Goal: Find specific page/section: Find specific page/section

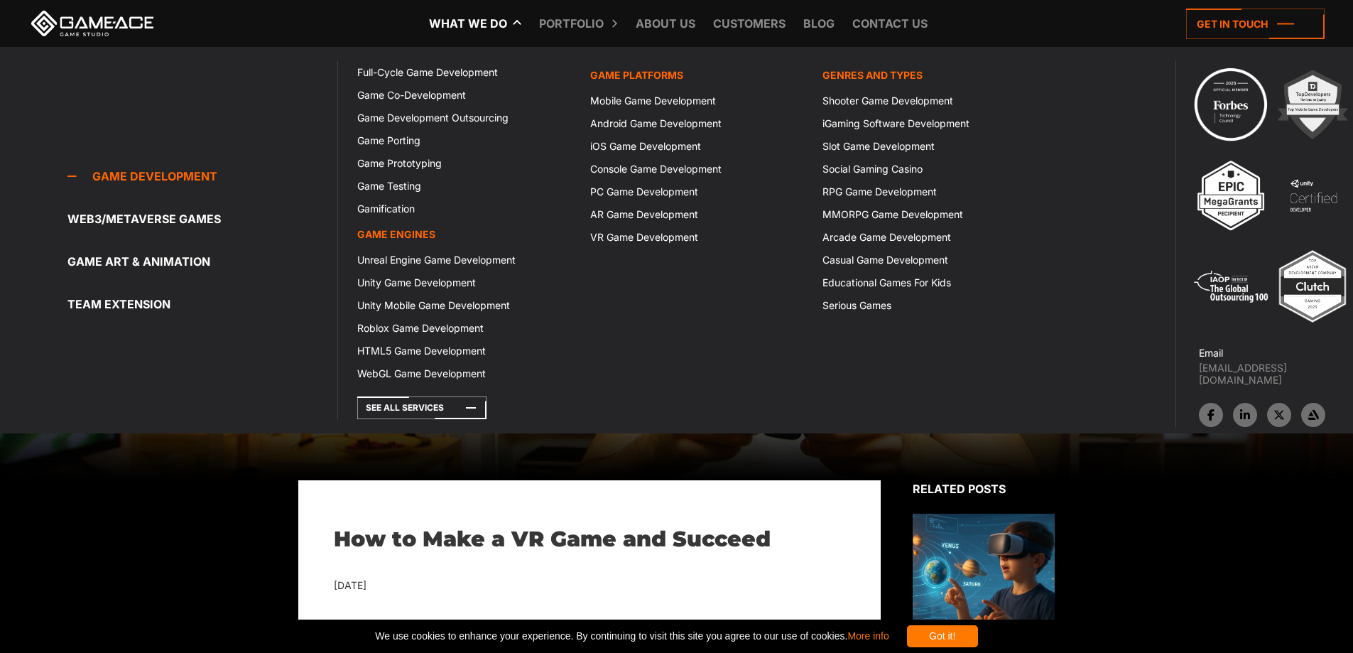
click at [442, 14] on icon at bounding box center [432, 23] width 34 height 47
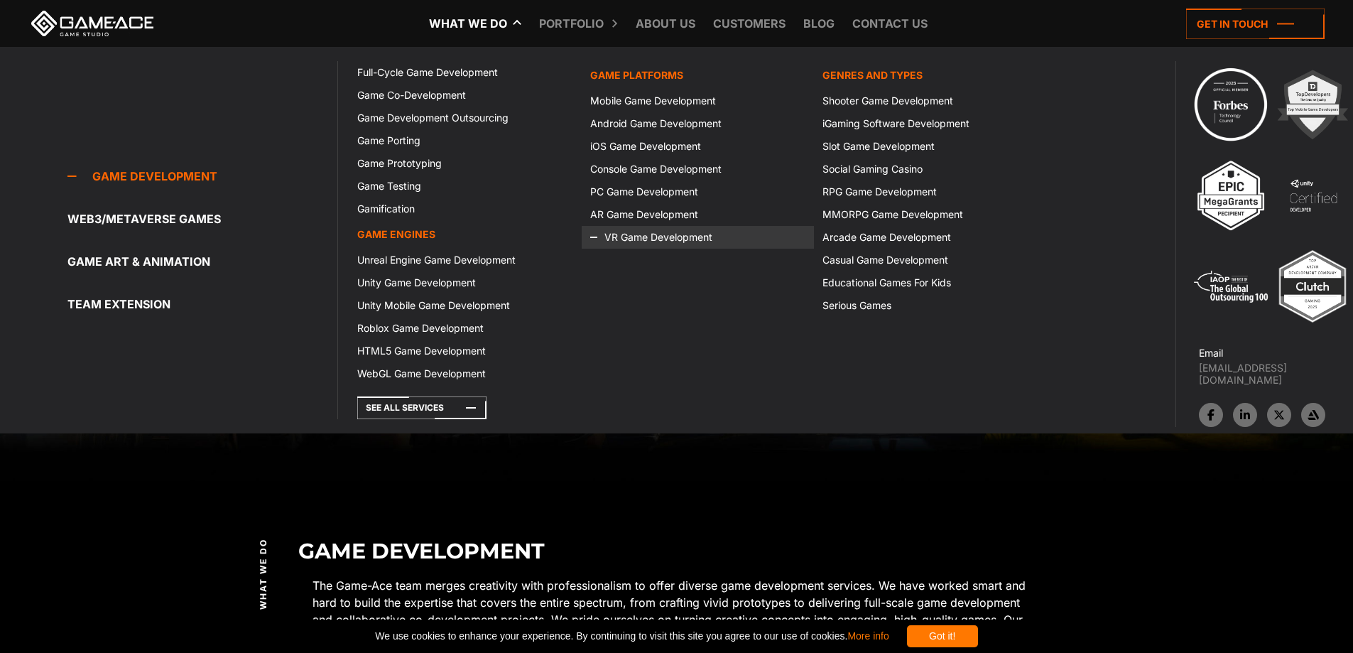
click at [621, 234] on icon at bounding box center [607, 237] width 34 height 23
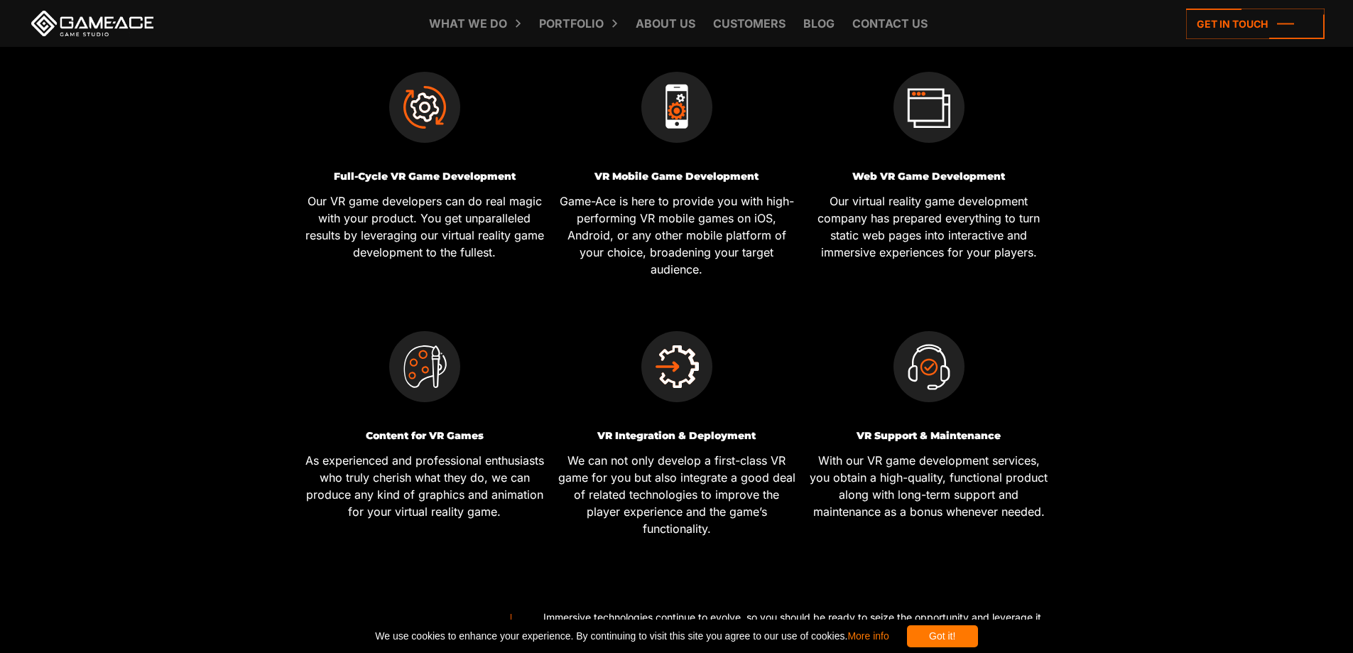
scroll to position [639, 0]
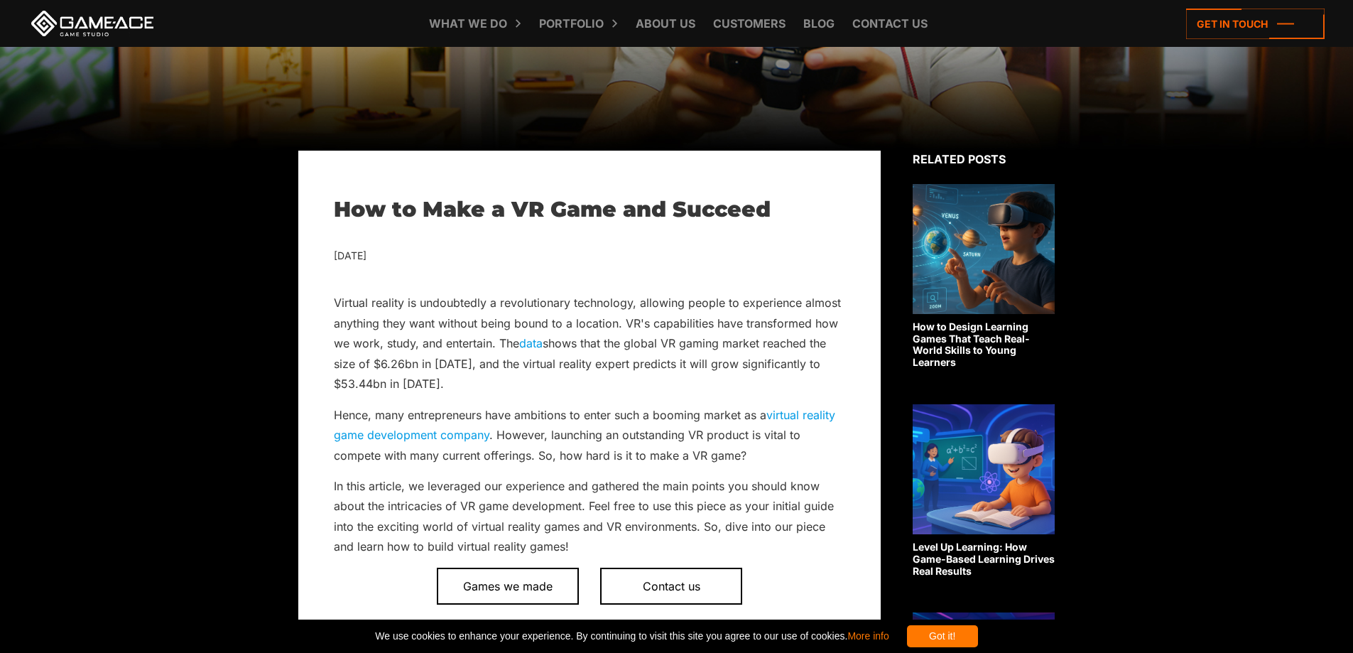
scroll to position [355, 0]
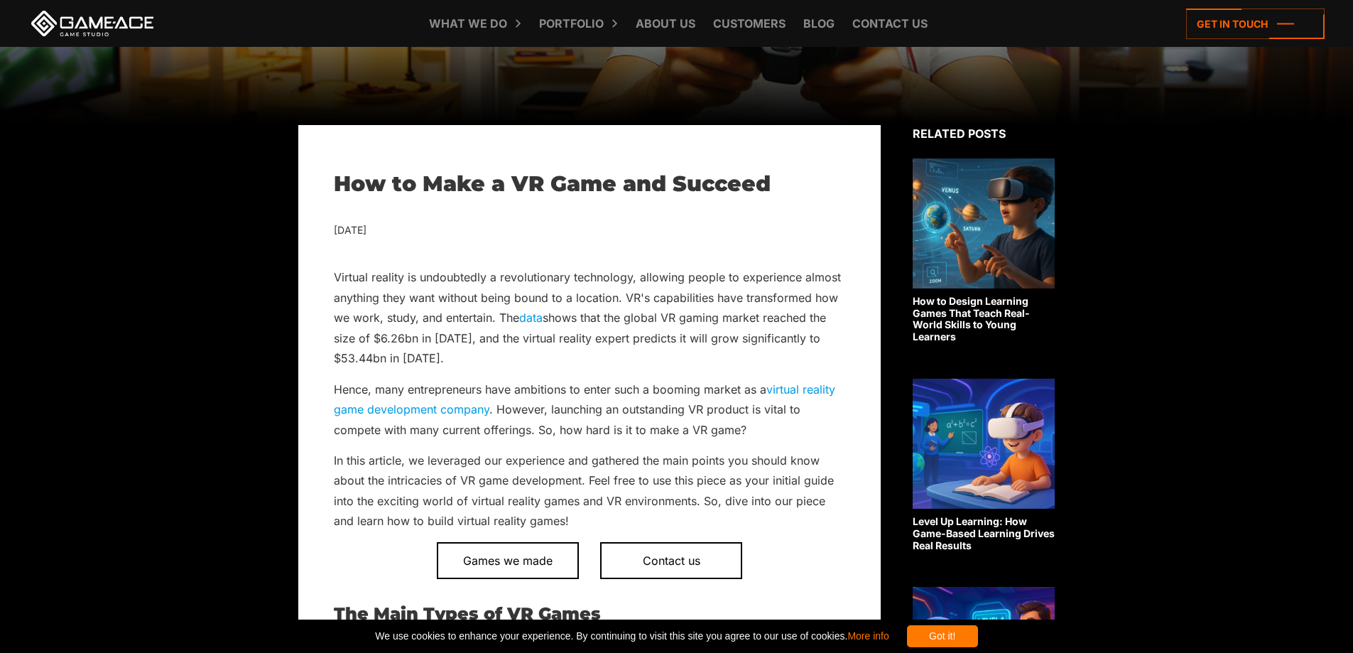
click at [977, 625] on div "Got it!" at bounding box center [942, 636] width 71 height 22
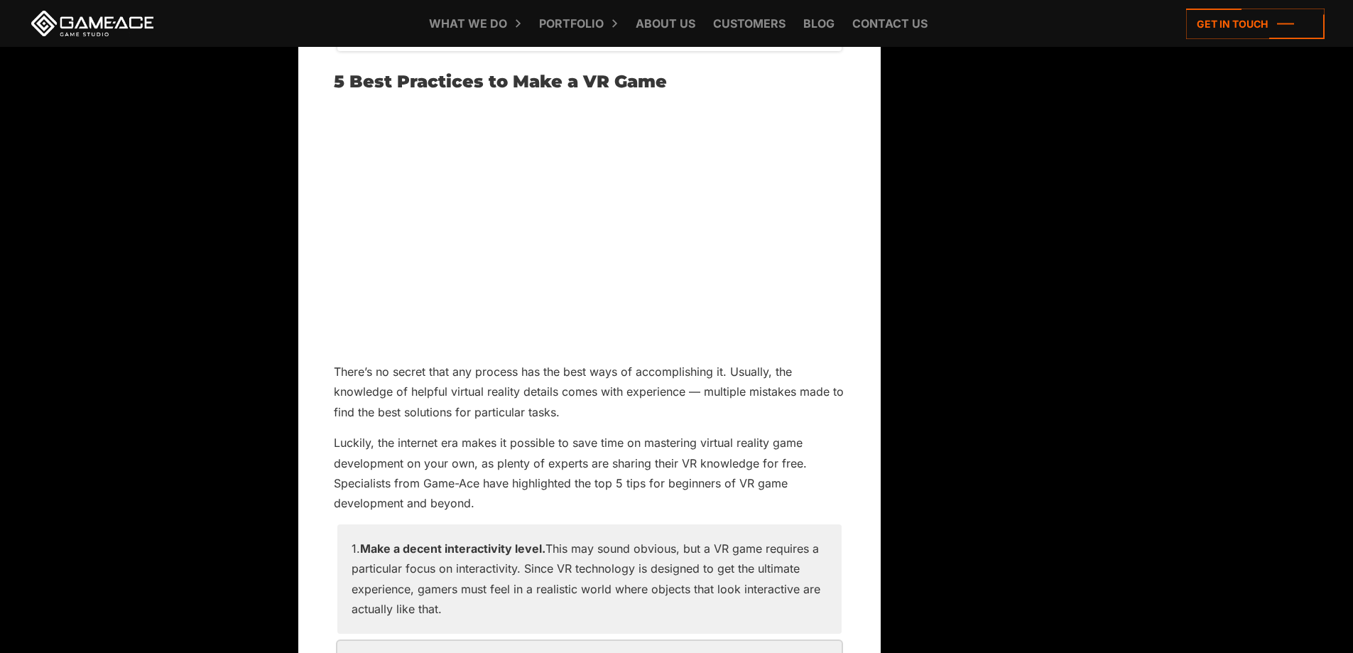
scroll to position [8309, 0]
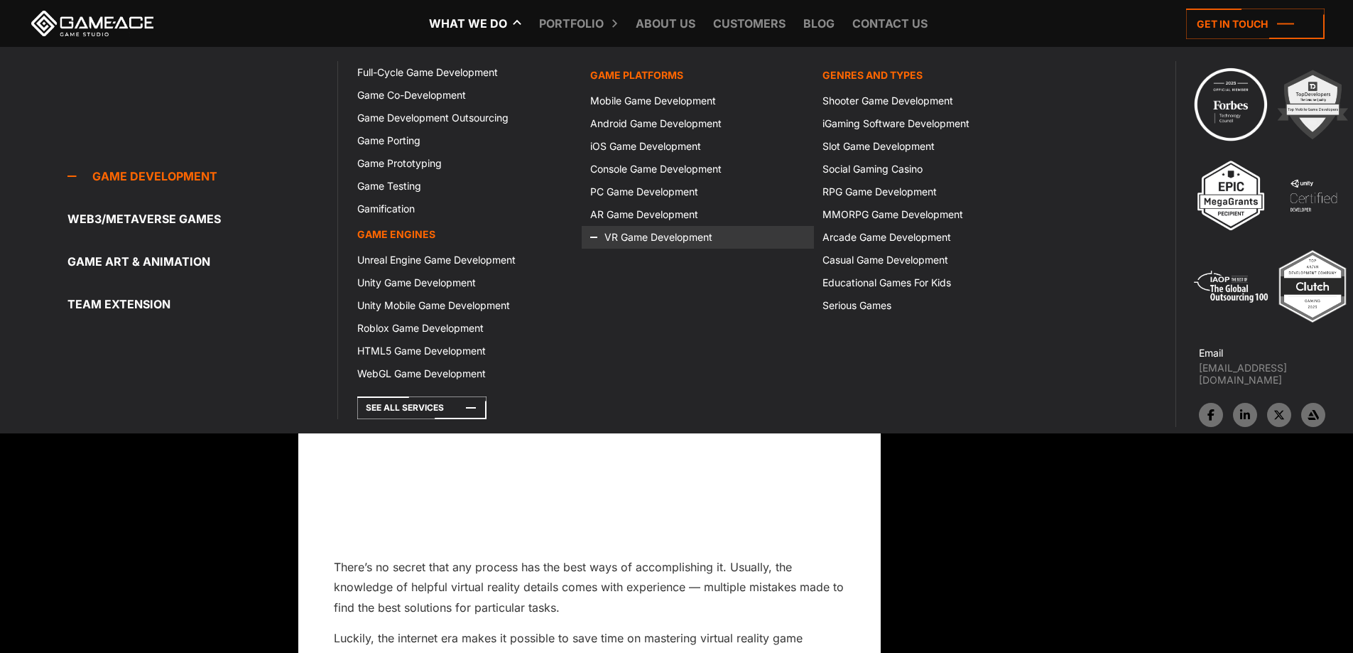
click at [615, 232] on icon at bounding box center [607, 237] width 34 height 23
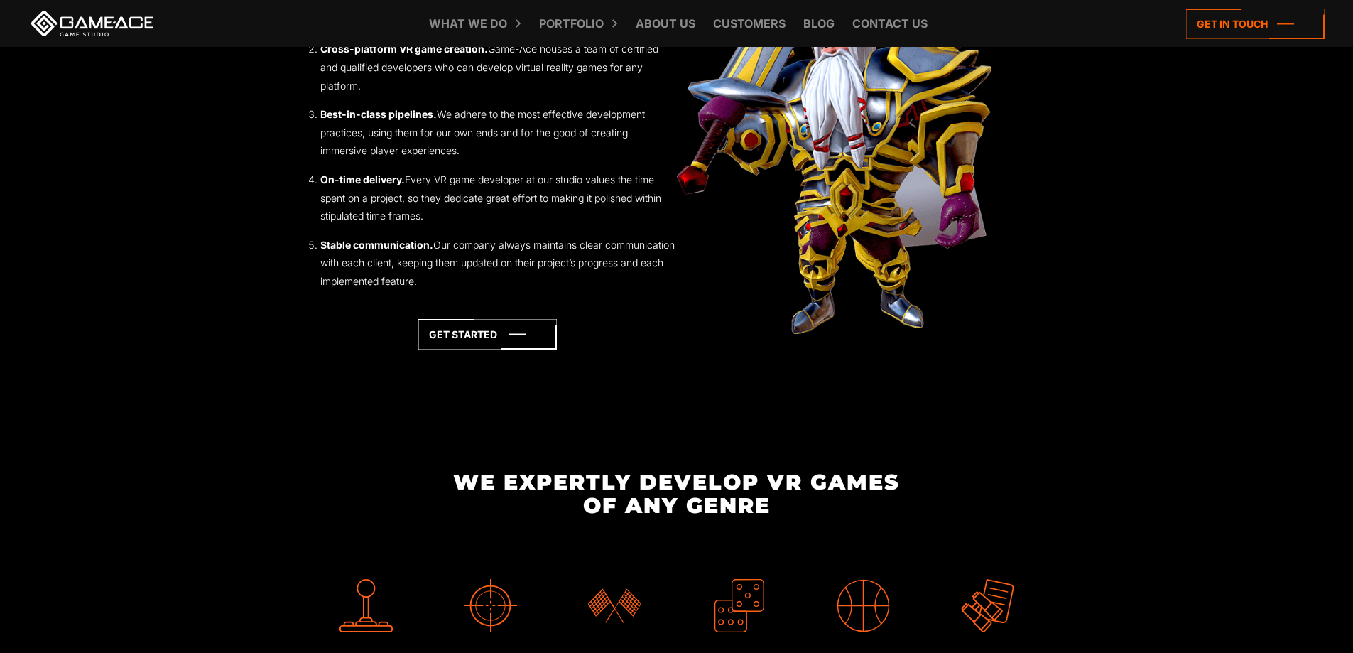
scroll to position [2202, 0]
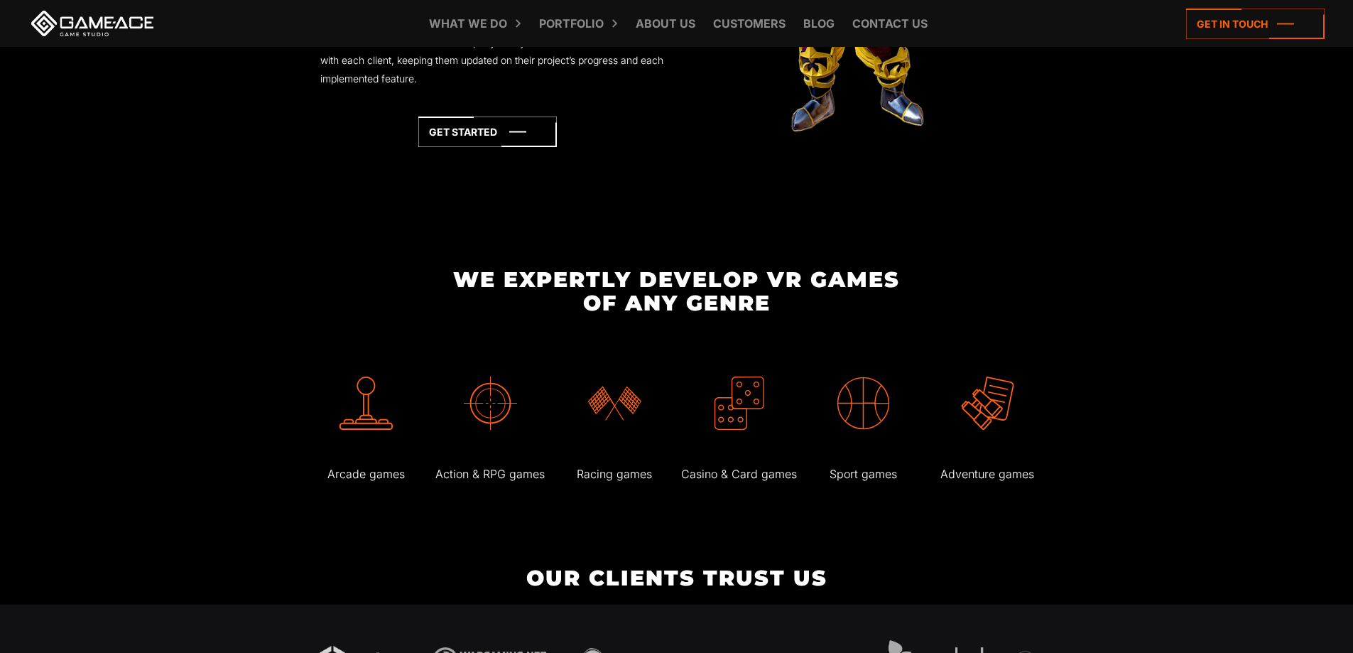
click at [600, 464] on p "Racing games" at bounding box center [614, 474] width 121 height 21
click at [600, 399] on img at bounding box center [614, 402] width 53 height 53
click at [447, 116] on icon at bounding box center [487, 131] width 138 height 31
